Goal: Task Accomplishment & Management: Manage account settings

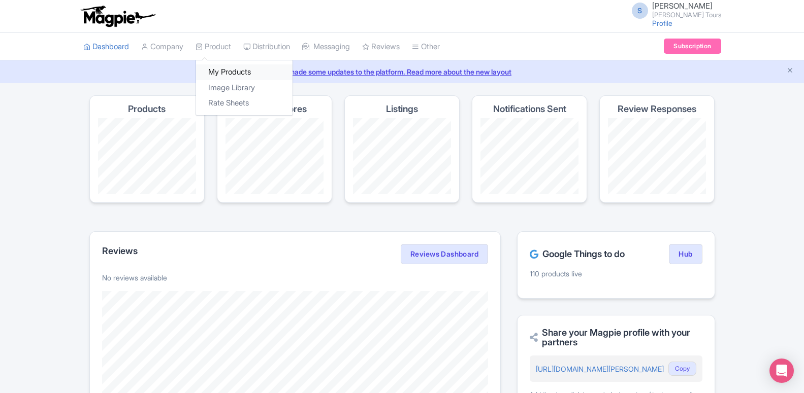
click at [220, 73] on link "My Products" at bounding box center [244, 72] width 96 height 16
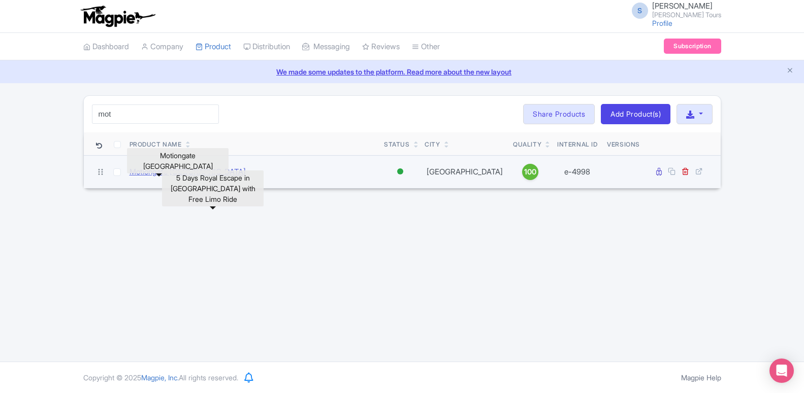
type input "mot"
click at [151, 170] on link "Motiongate [GEOGRAPHIC_DATA]" at bounding box center [187, 172] width 116 height 12
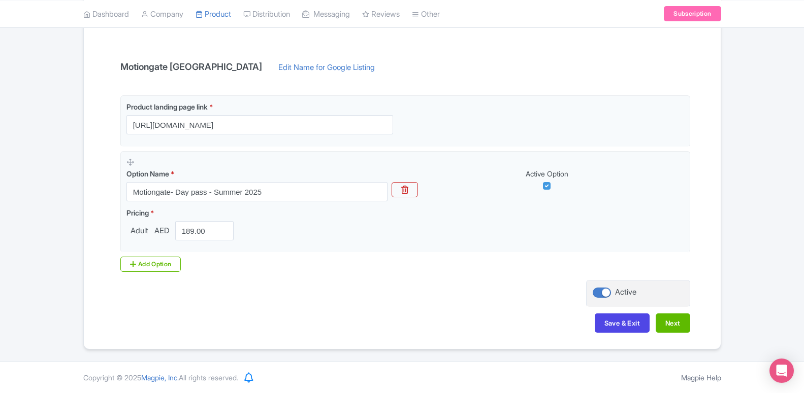
scroll to position [197, 0]
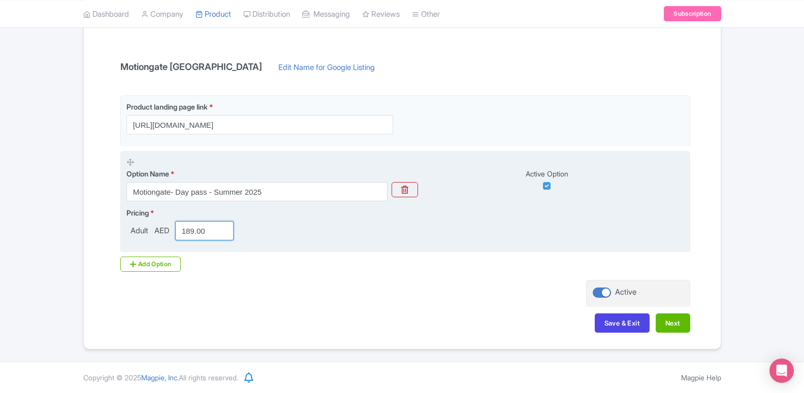
click at [192, 232] on input "189.00" at bounding box center [204, 230] width 59 height 19
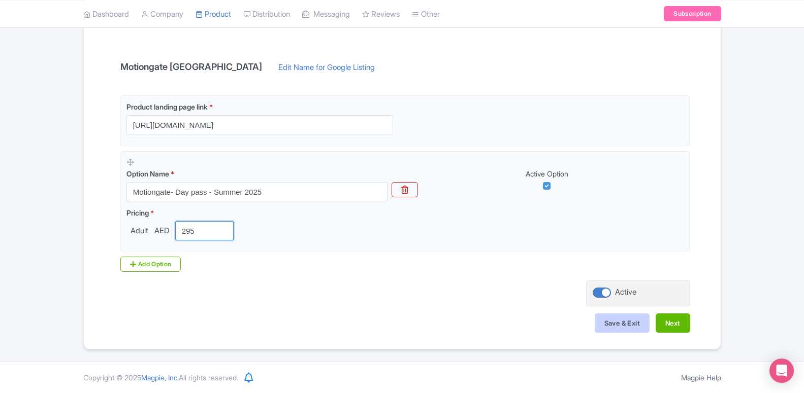
type input "295"
click at [625, 319] on button "Save & Exit" at bounding box center [621, 323] width 55 height 19
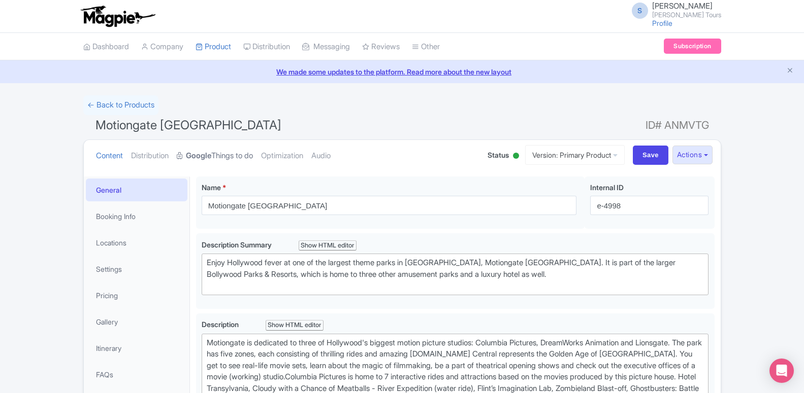
click at [226, 150] on link "Google Things to do" at bounding box center [215, 156] width 76 height 32
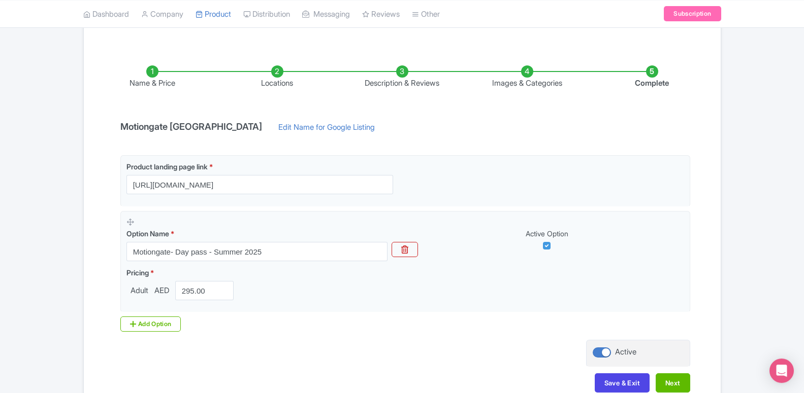
scroll to position [197, 0]
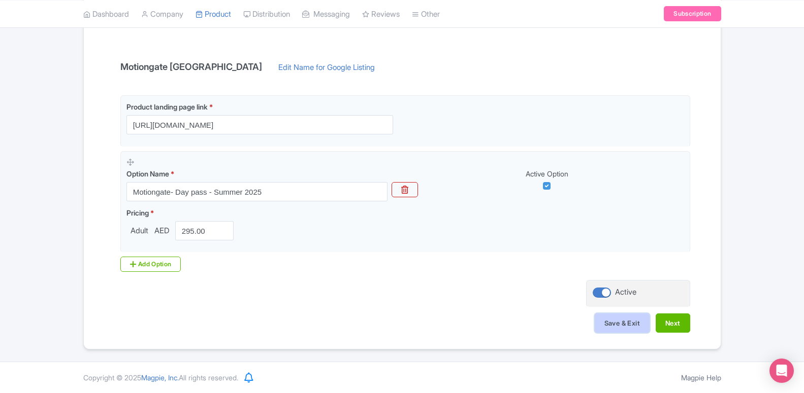
click at [619, 323] on button "Save & Exit" at bounding box center [621, 323] width 55 height 19
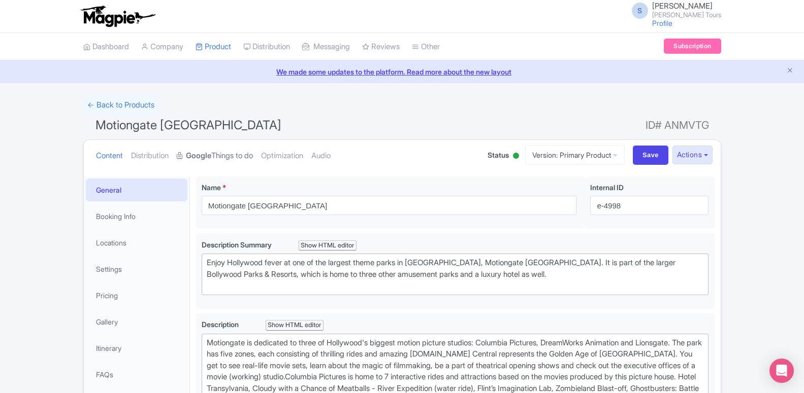
click at [235, 152] on link "Google Things to do" at bounding box center [215, 156] width 76 height 32
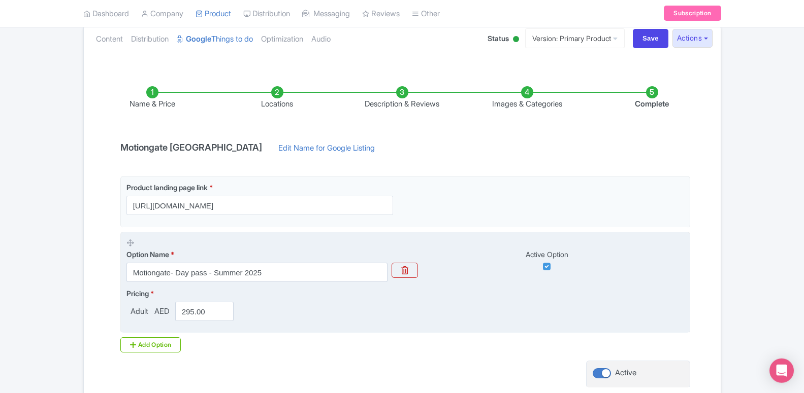
scroll to position [197, 0]
